Goal: Task Accomplishment & Management: Manage account settings

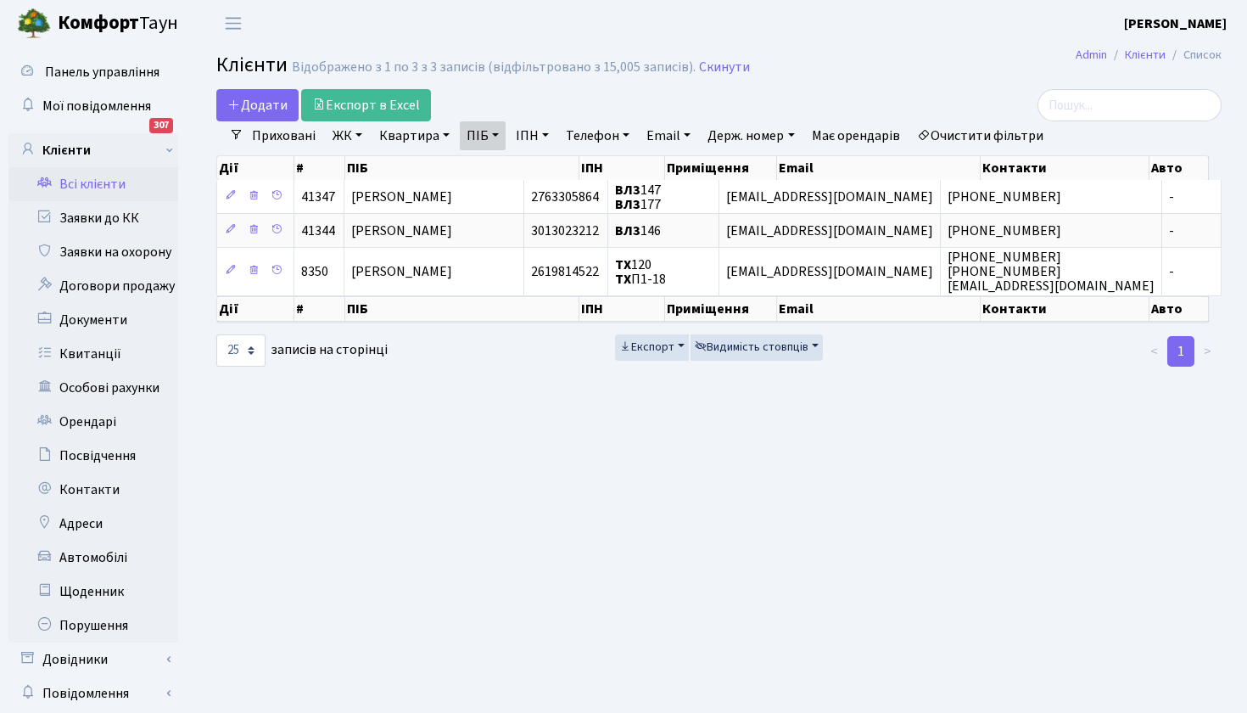
select select "25"
click at [501, 133] on link "ПІБ" at bounding box center [483, 135] width 46 height 29
click at [577, 171] on icon at bounding box center [577, 169] width 14 height 14
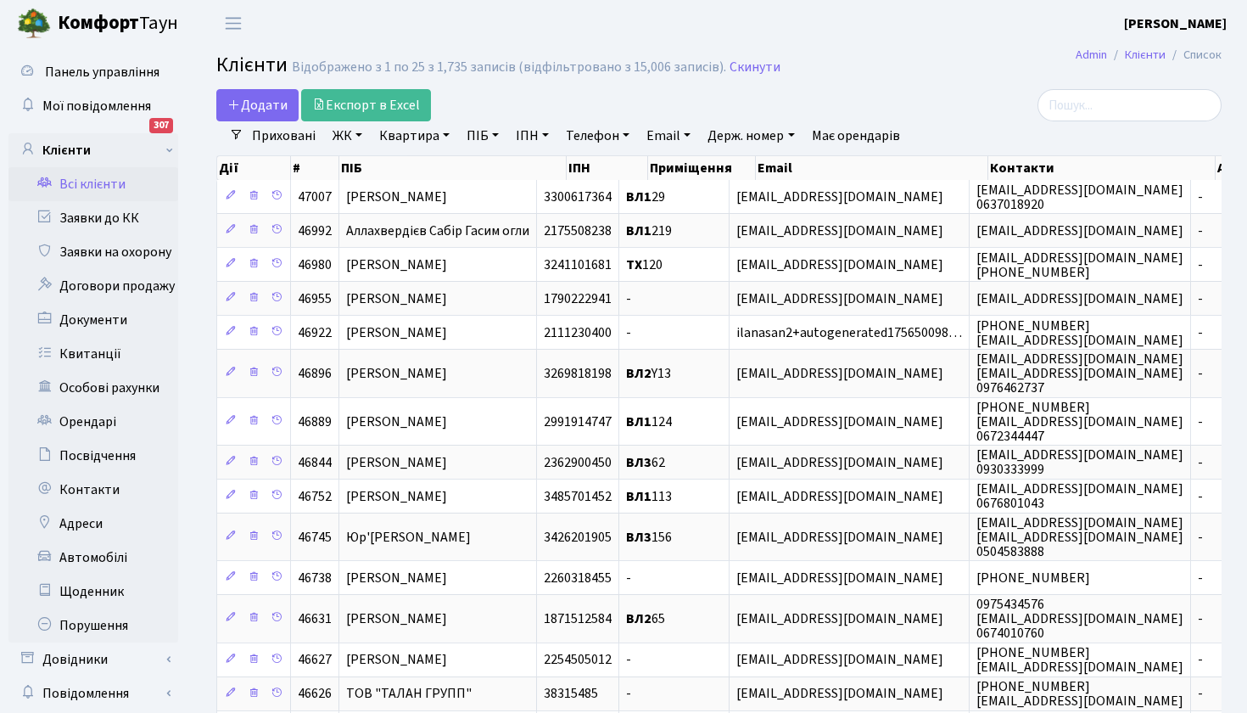
click at [432, 134] on link "Квартира" at bounding box center [414, 135] width 84 height 29
type input "114"
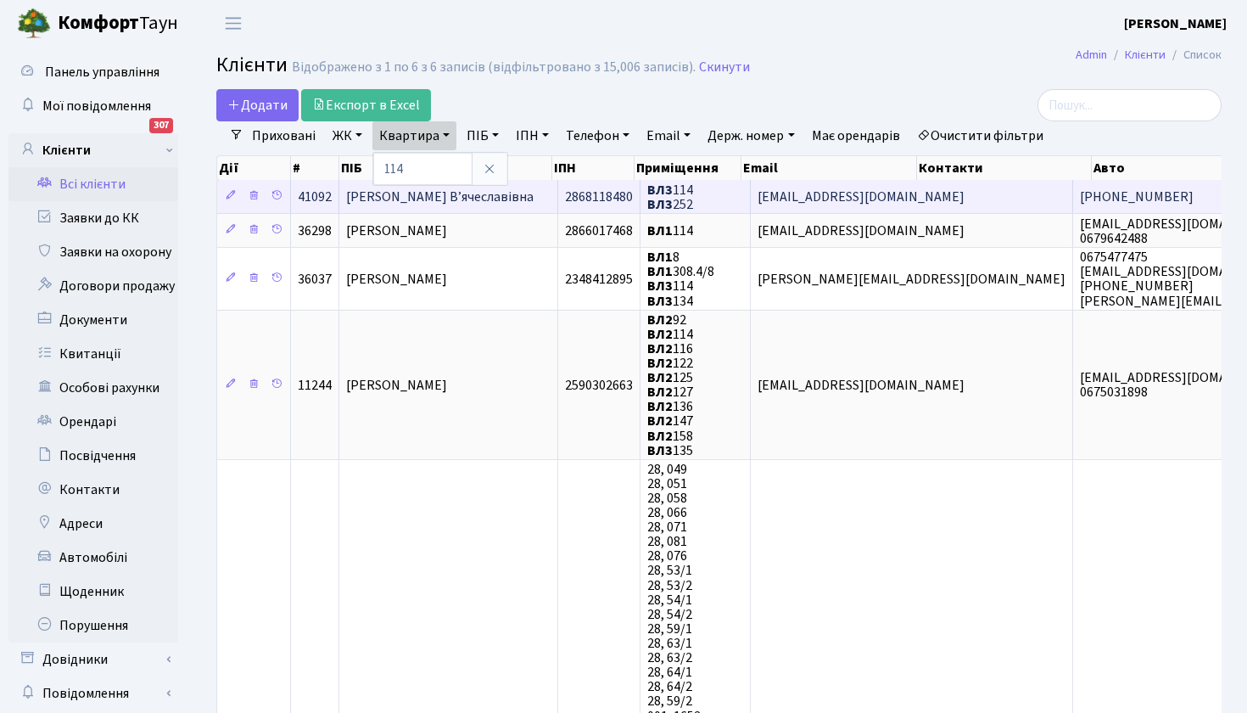
click at [423, 197] on span "[PERSON_NAME] В’ячеславівна" at bounding box center [440, 197] width 188 height 19
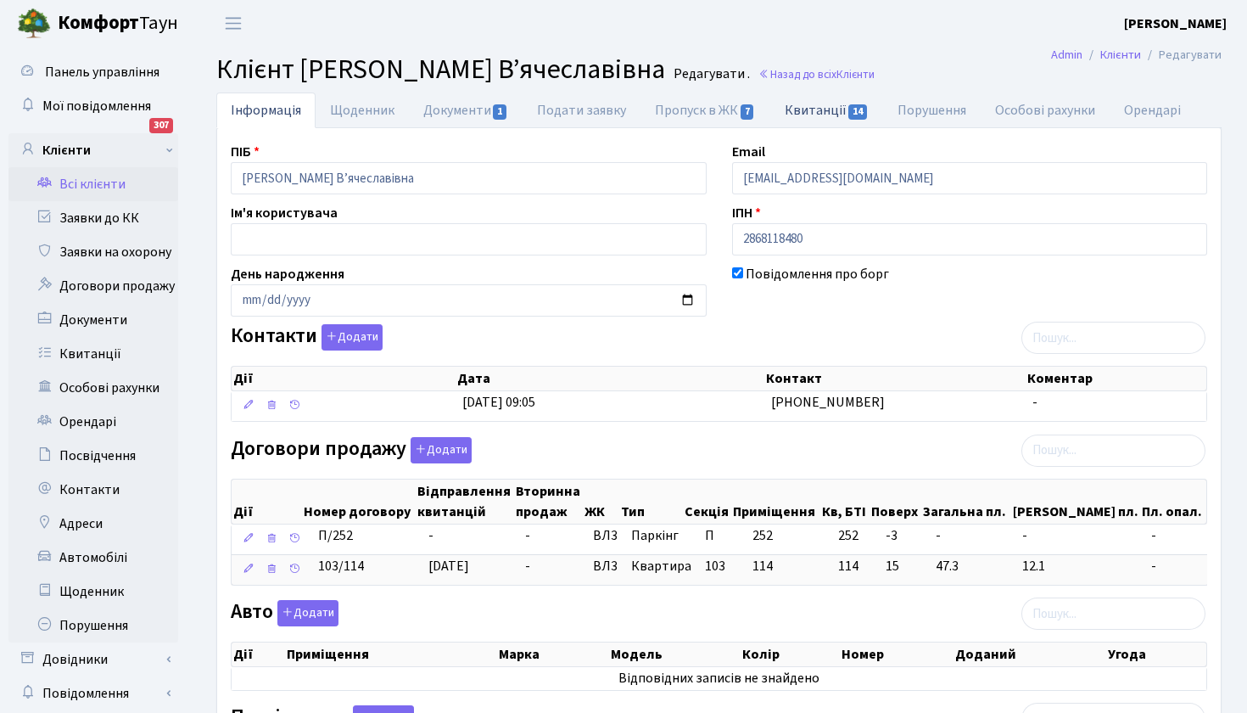
click at [827, 109] on link "Квитанції 14" at bounding box center [826, 109] width 113 height 35
select select "25"
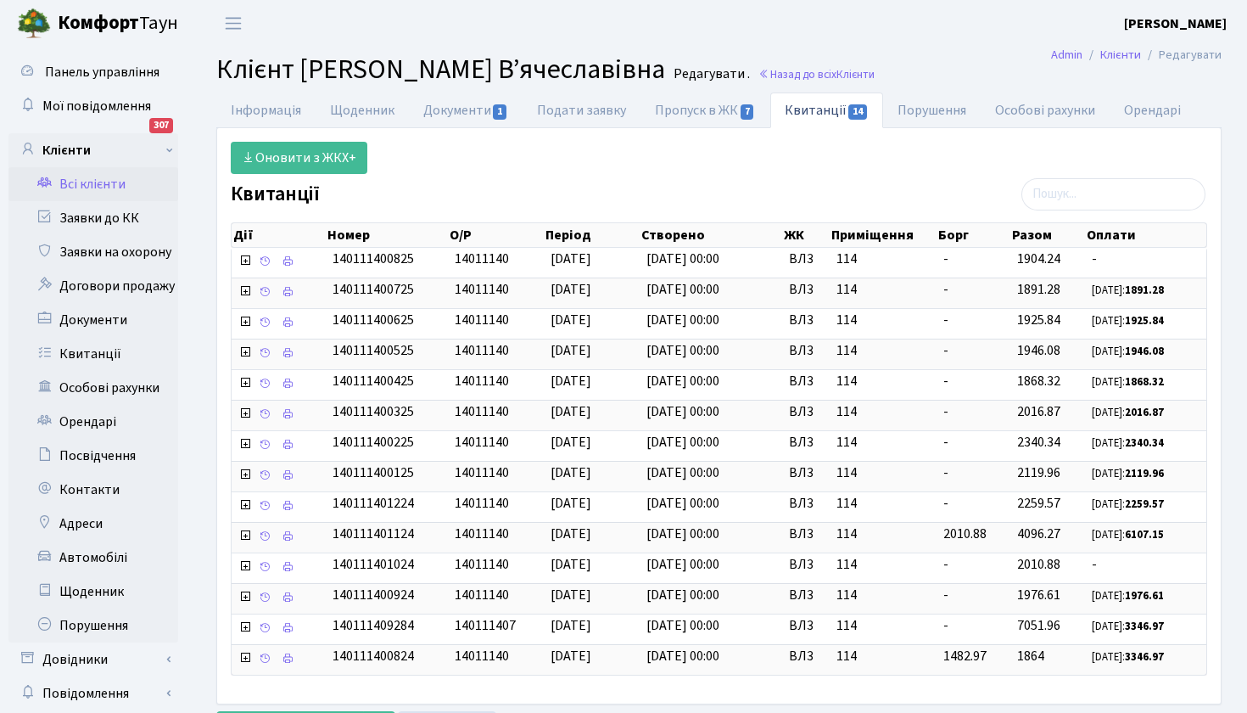
click at [107, 184] on link "Всі клієнти" at bounding box center [93, 184] width 170 height 34
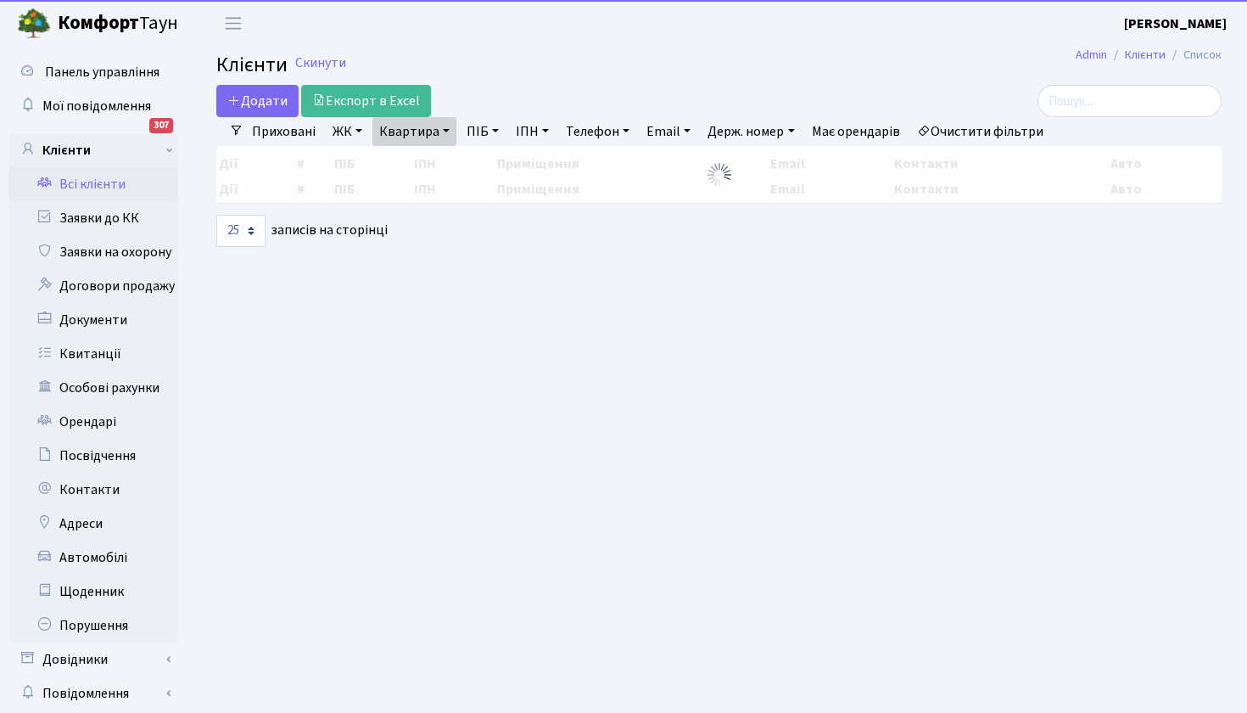
select select "25"
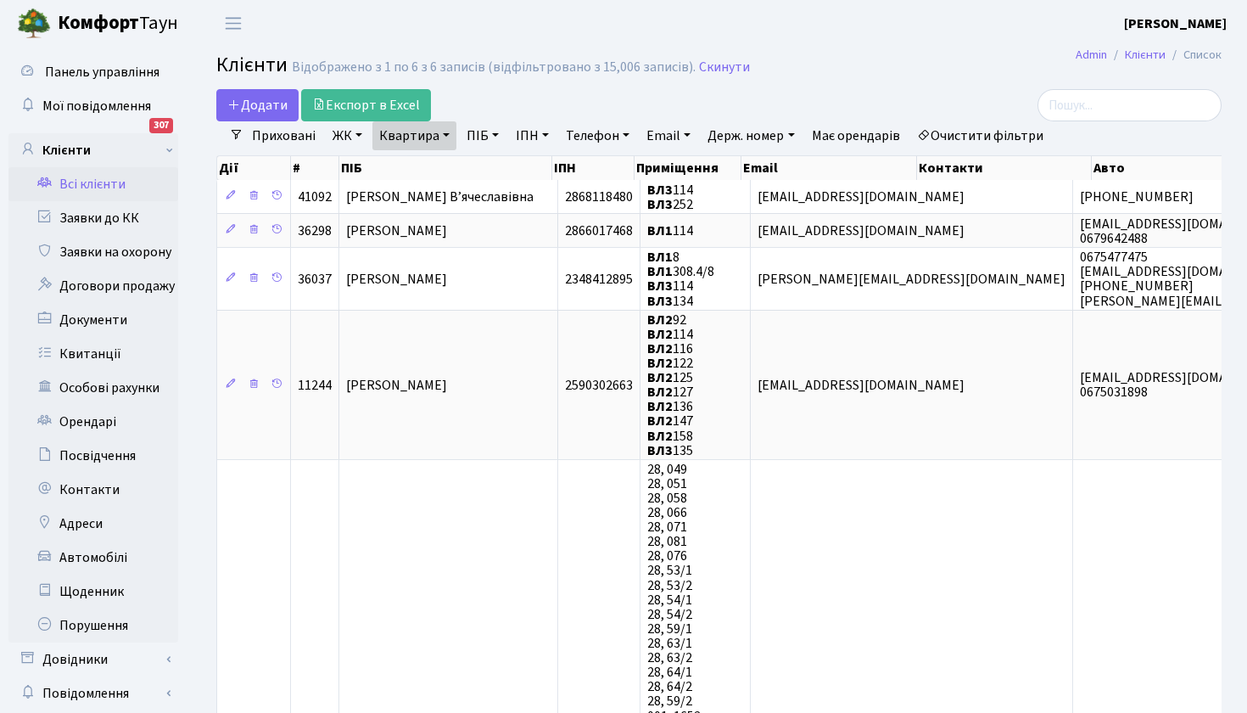
click at [449, 136] on link "Квартира" at bounding box center [414, 135] width 84 height 29
type input "131"
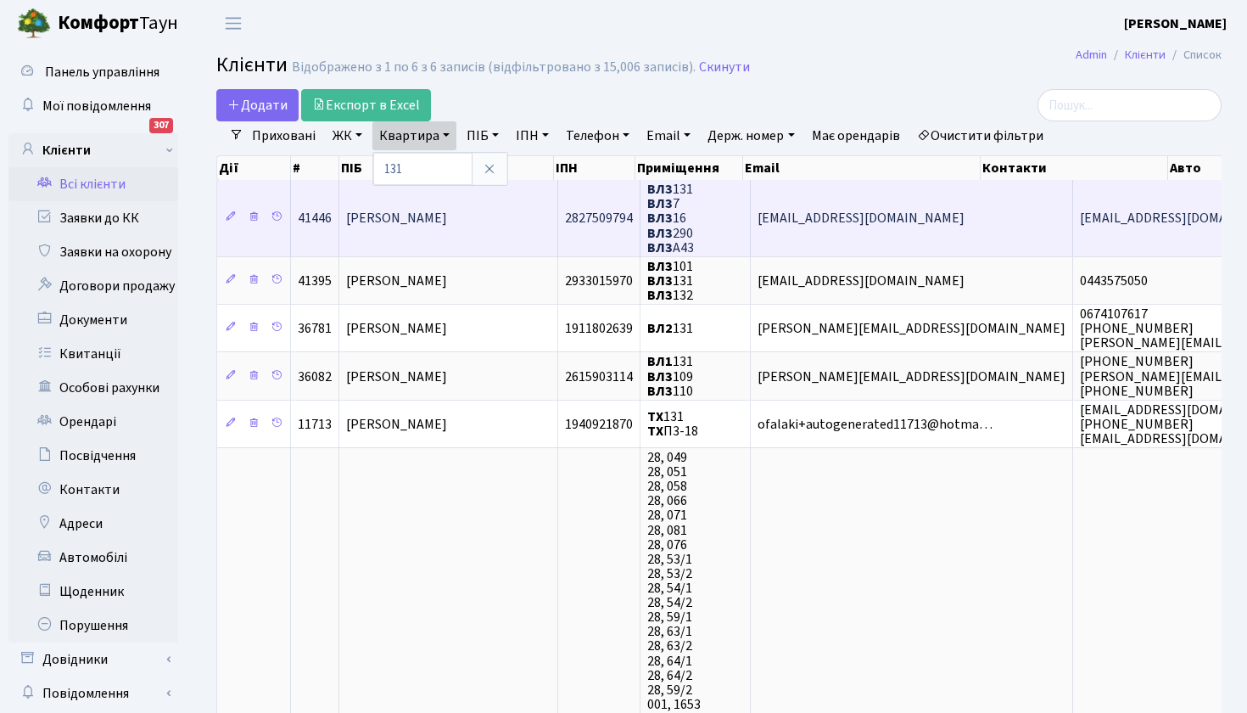
click at [447, 216] on span "[PERSON_NAME]" at bounding box center [396, 219] width 101 height 19
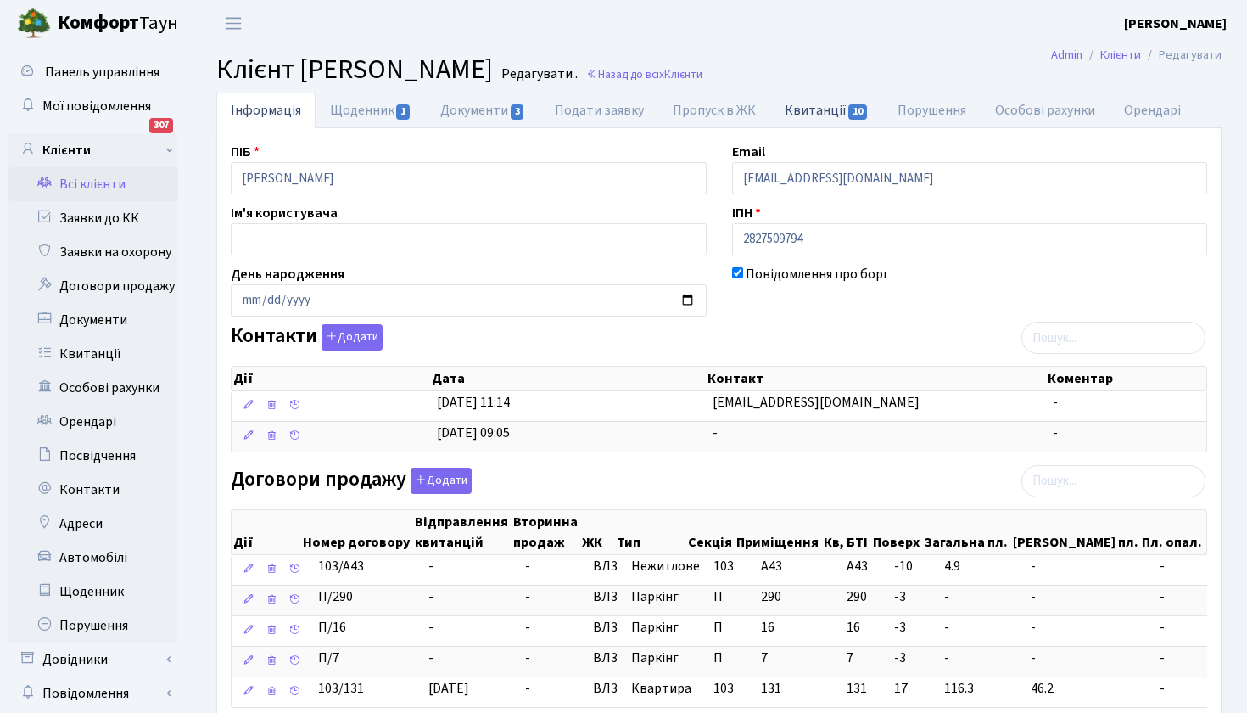
click at [827, 114] on link "Квитанції 10" at bounding box center [826, 109] width 113 height 35
select select "25"
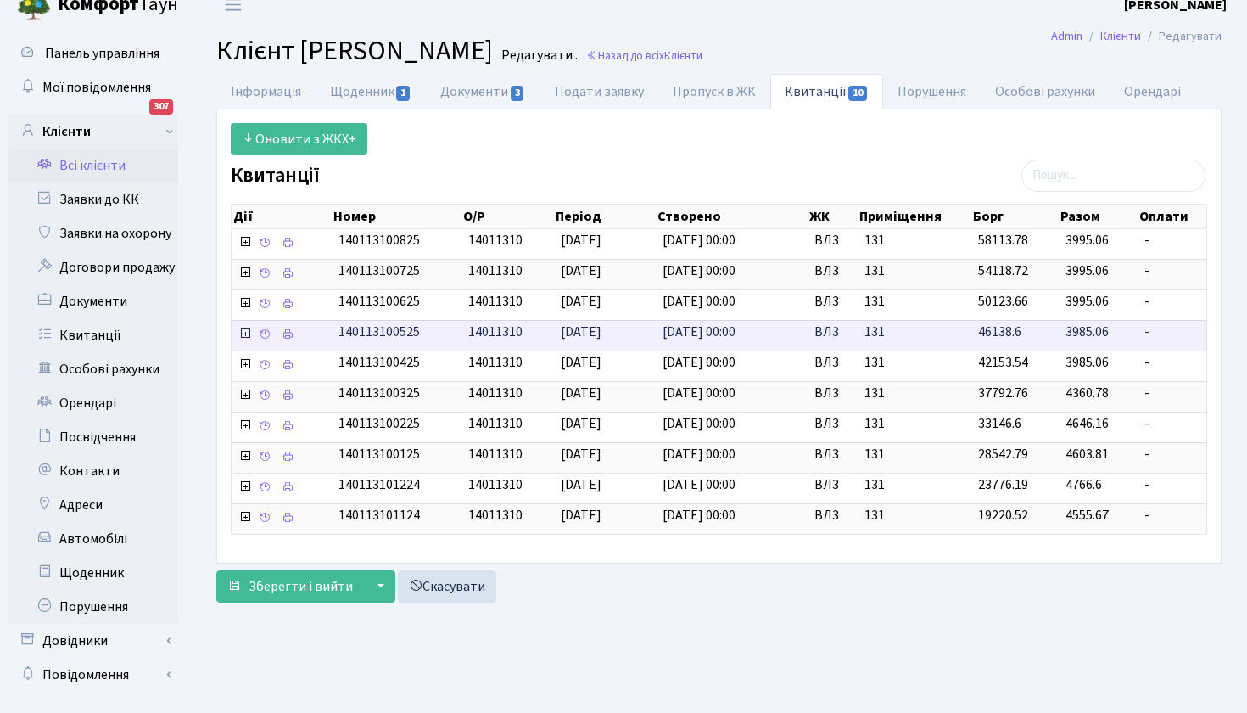
scroll to position [24, 0]
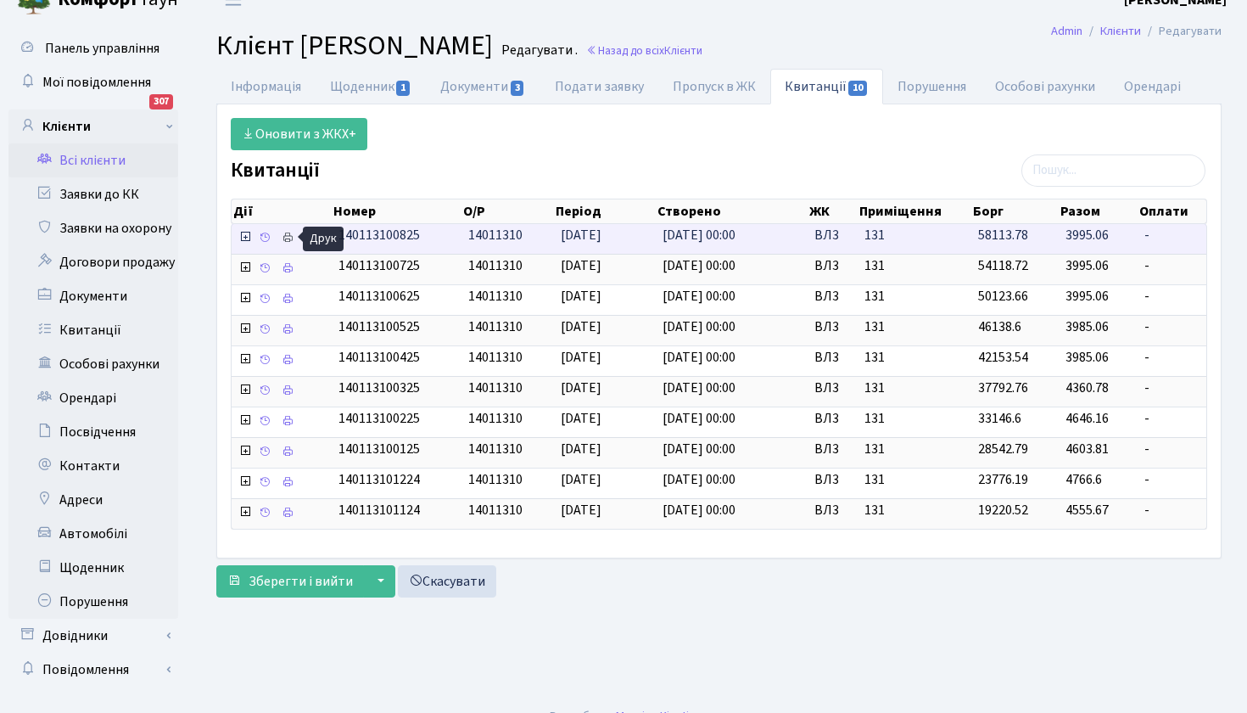
click at [292, 233] on icon at bounding box center [288, 238] width 12 height 12
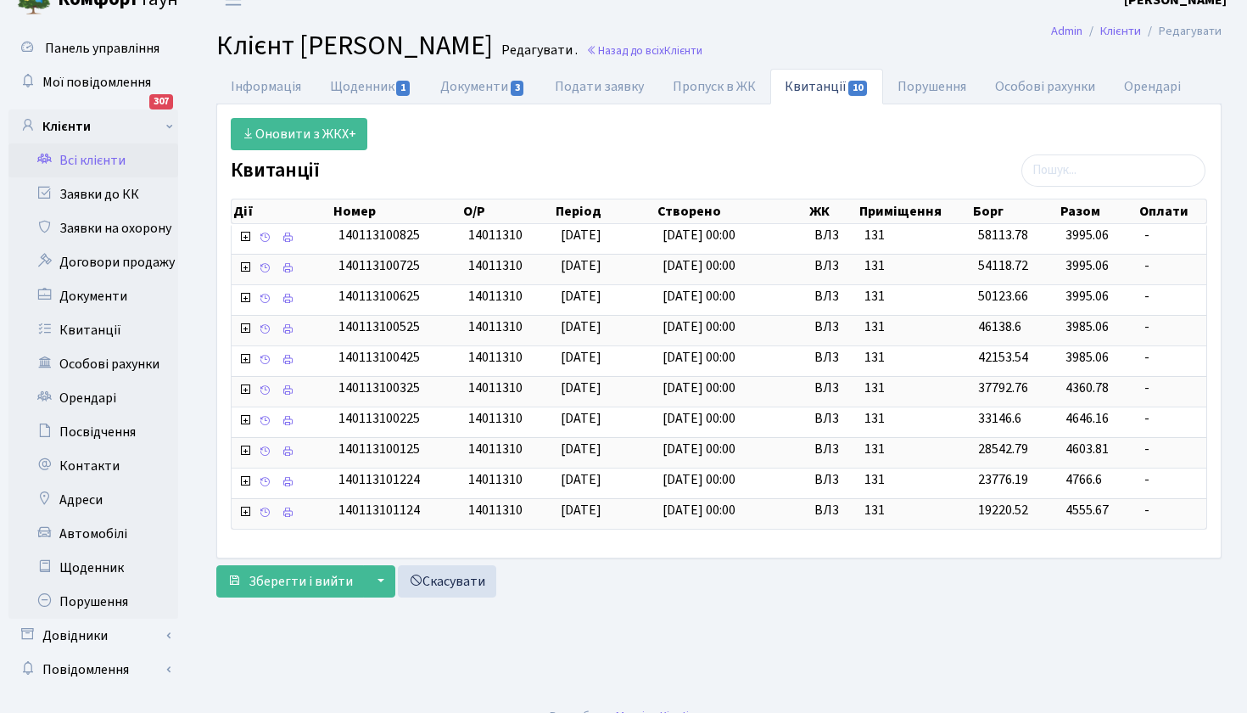
click at [97, 163] on link "Всі клієнти" at bounding box center [93, 160] width 170 height 34
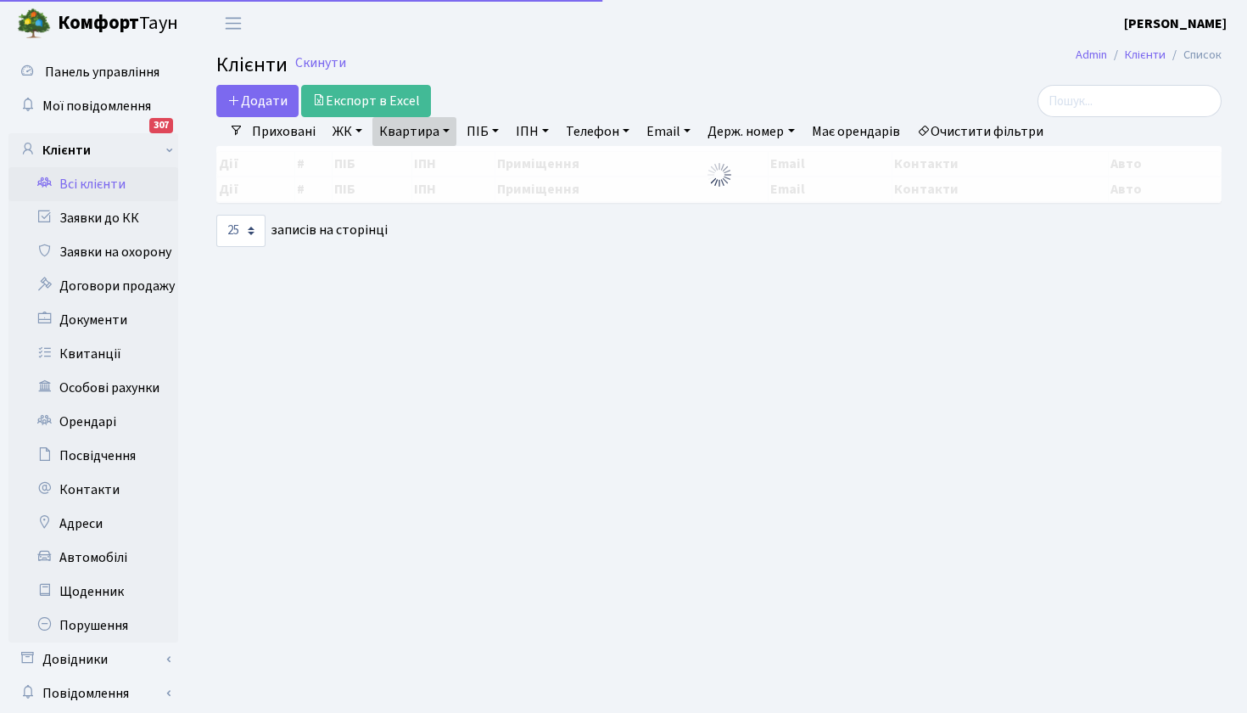
select select "25"
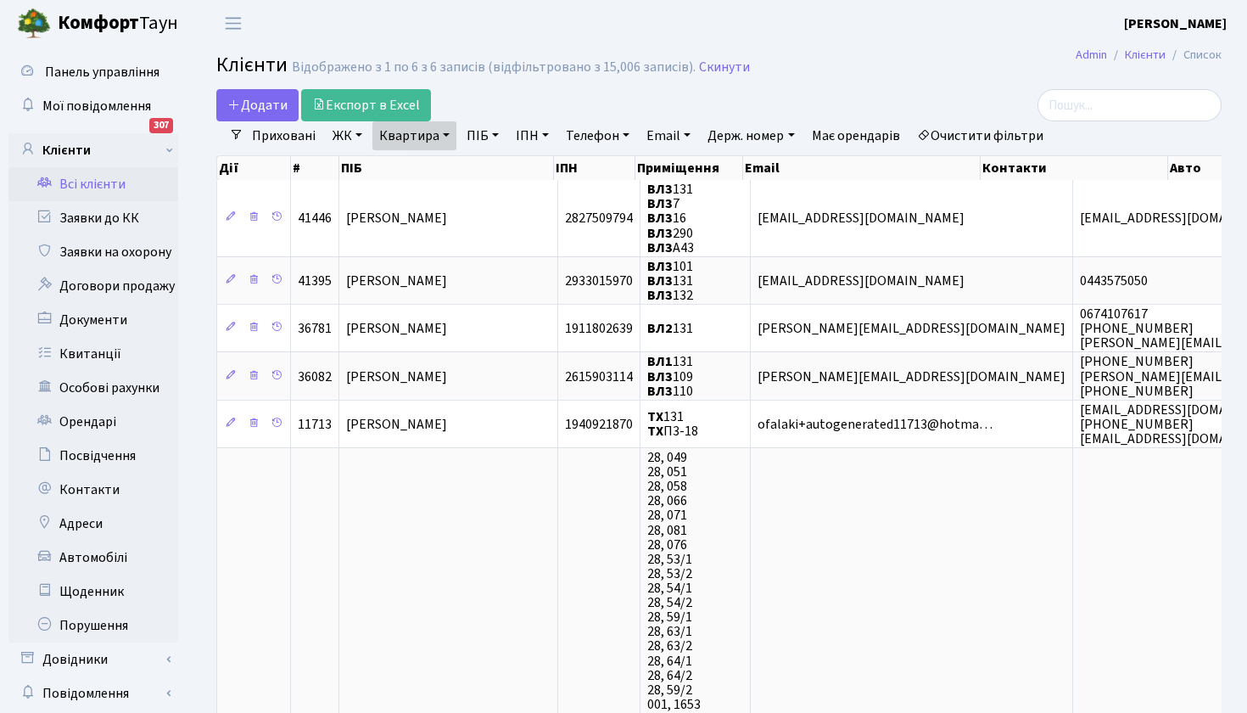
click at [447, 137] on link "Квартира" at bounding box center [414, 135] width 84 height 29
type input "136"
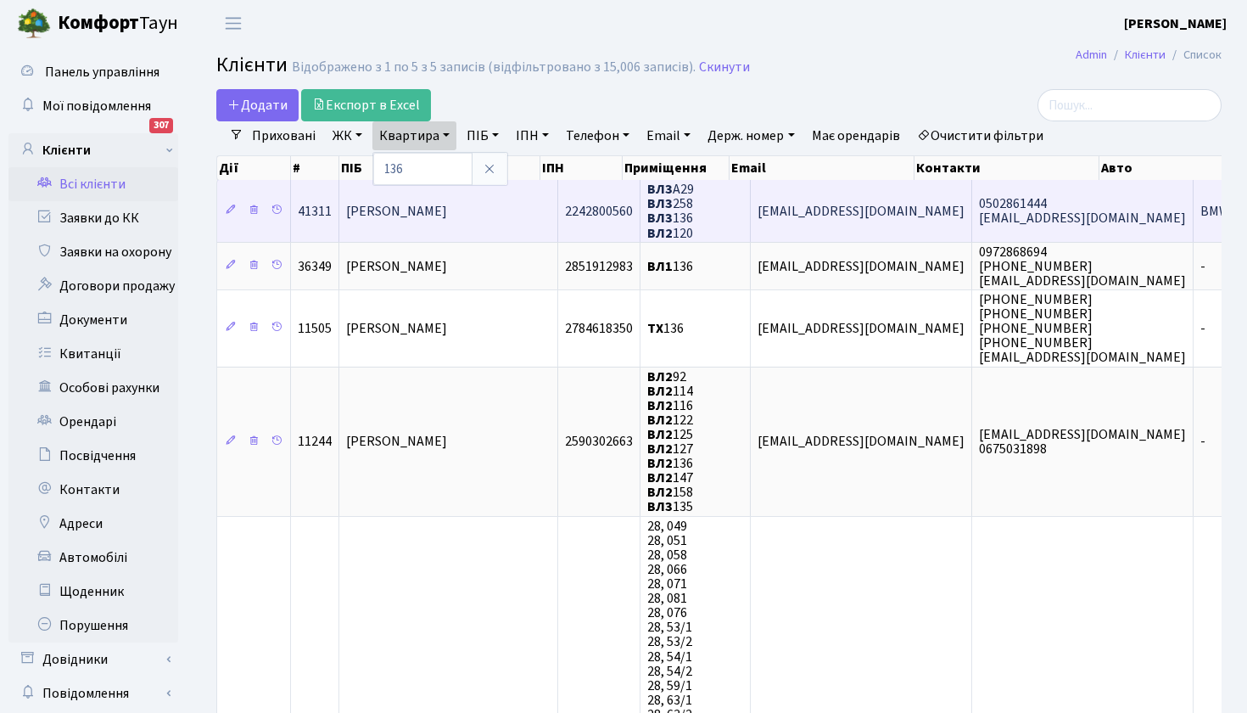
click at [447, 209] on span "[PERSON_NAME]" at bounding box center [396, 211] width 101 height 19
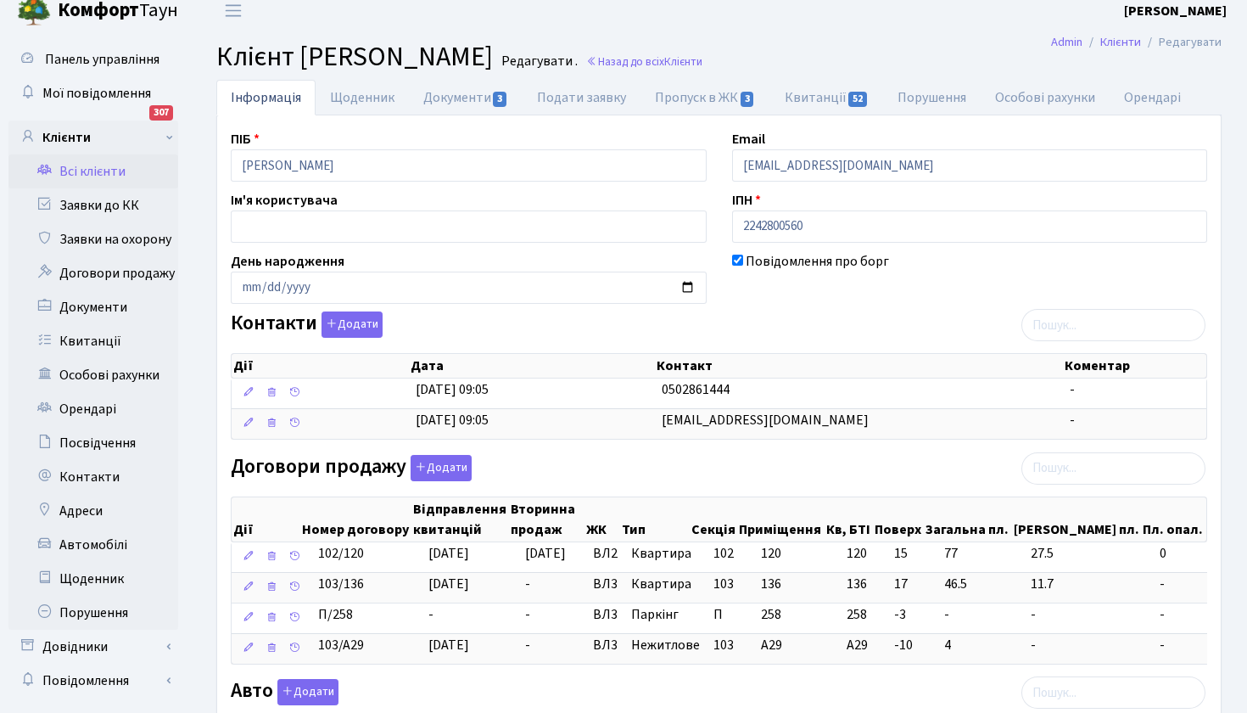
scroll to position [20, 0]
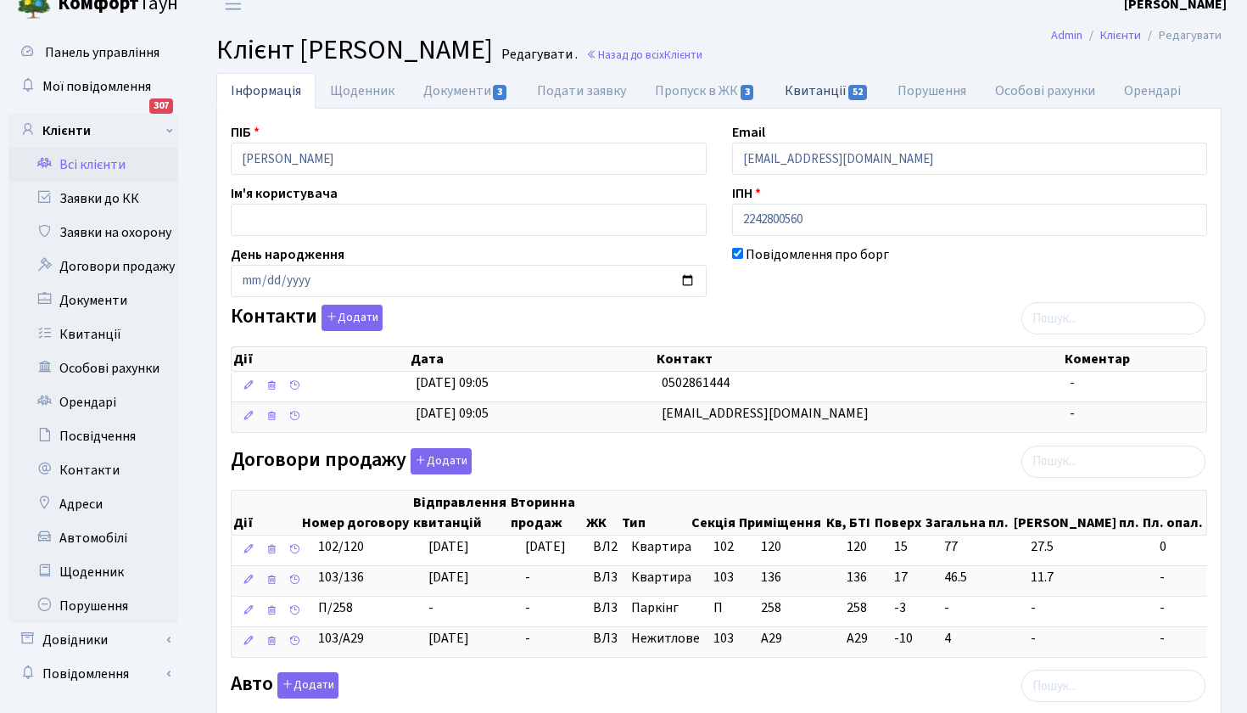
click at [822, 88] on link "Квитанції 52" at bounding box center [826, 90] width 113 height 35
select select "25"
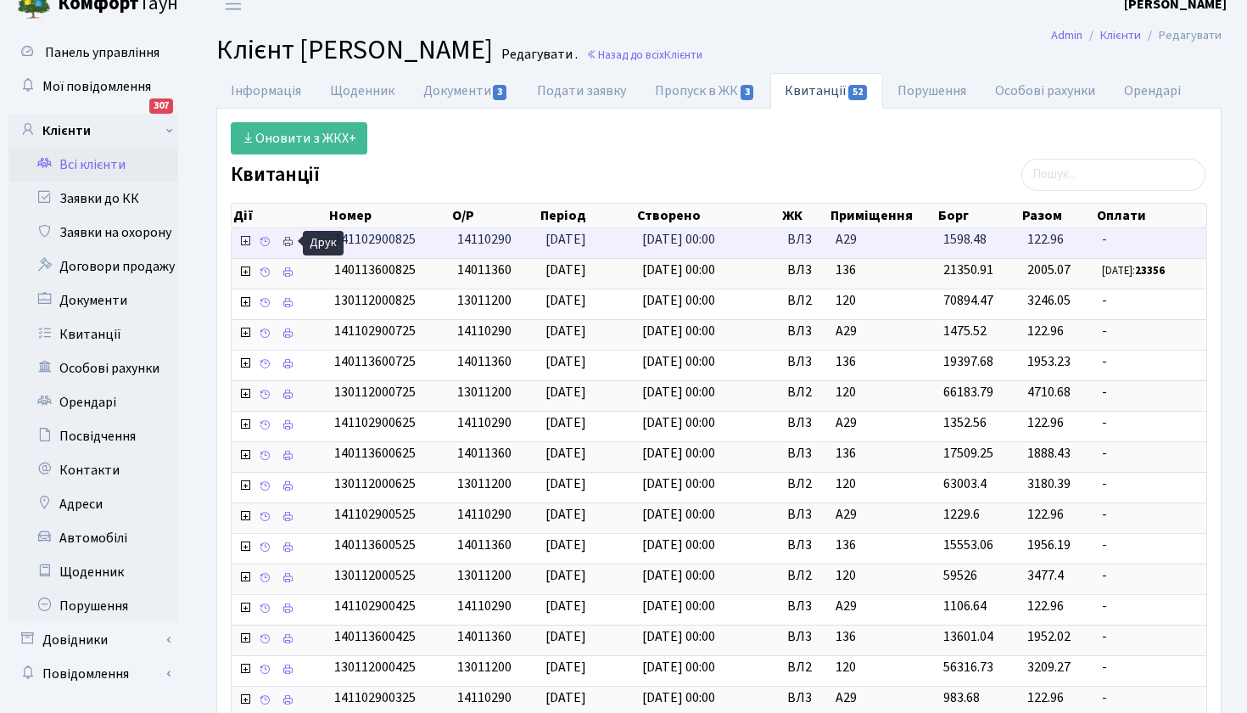
click at [288, 236] on icon at bounding box center [288, 242] width 12 height 12
